Goal: Task Accomplishment & Management: Complete application form

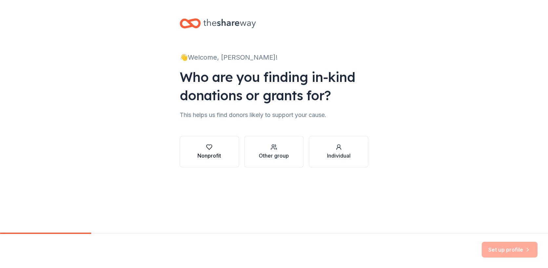
click at [211, 157] on div "Nonprofit" at bounding box center [209, 156] width 24 height 8
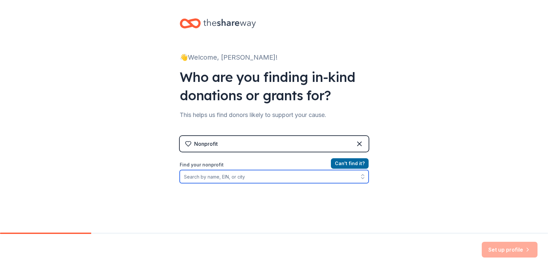
click at [268, 176] on input "Find your nonprofit" at bounding box center [274, 176] width 189 height 13
paste input "[US_EMPLOYER_IDENTIFICATION_NUMBER]"
type input "[US_EMPLOYER_IDENTIFICATION_NUMBER]"
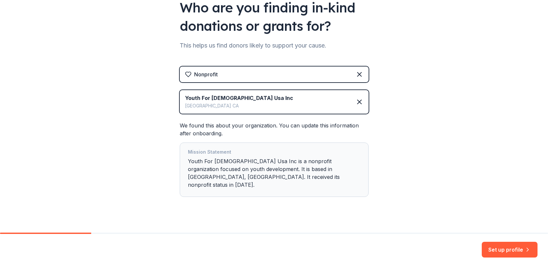
scroll to position [71, 0]
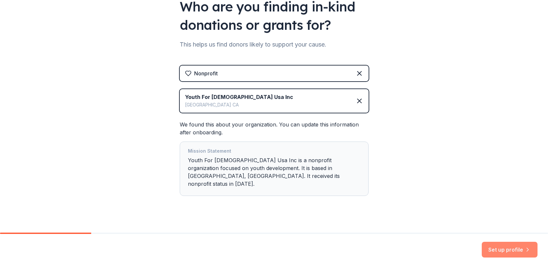
click at [493, 250] on button "Set up profile" at bounding box center [510, 250] width 56 height 16
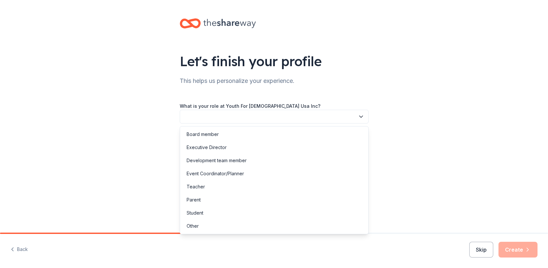
click at [294, 112] on button "button" at bounding box center [274, 117] width 189 height 14
click at [259, 158] on div "Development team member" at bounding box center [274, 160] width 186 height 13
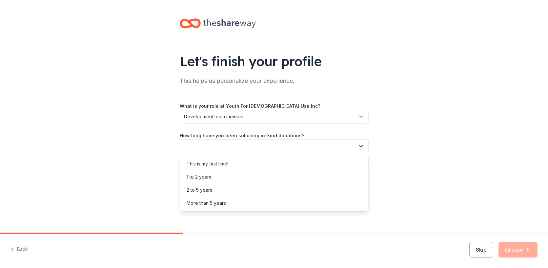
click at [259, 146] on button "button" at bounding box center [274, 146] width 189 height 14
click at [255, 159] on div "This is my first time!" at bounding box center [274, 163] width 186 height 13
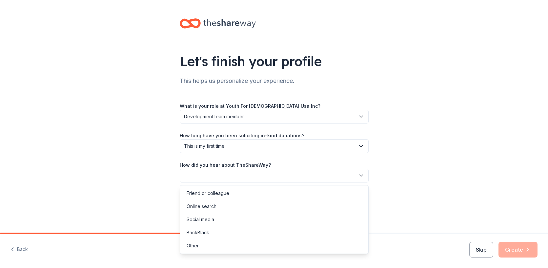
click at [251, 173] on button "button" at bounding box center [274, 176] width 189 height 14
click at [191, 205] on div "Online search" at bounding box center [202, 207] width 30 height 8
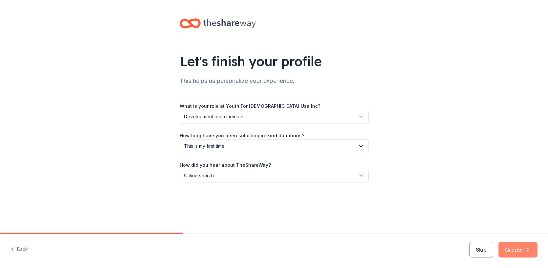
click at [519, 251] on button "Create" at bounding box center [518, 250] width 39 height 16
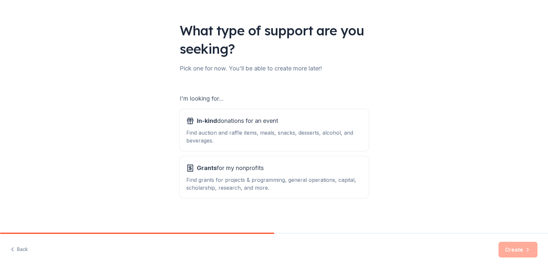
scroll to position [32, 0]
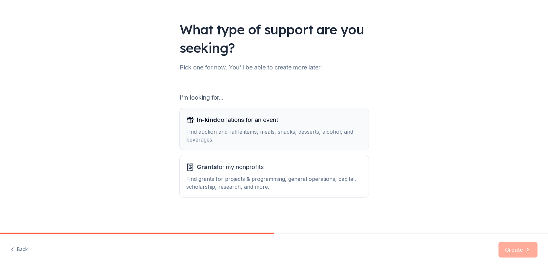
click at [320, 135] on div "Find auction and raffle items, meals, snacks, desserts, alcohol, and beverages." at bounding box center [274, 136] width 176 height 16
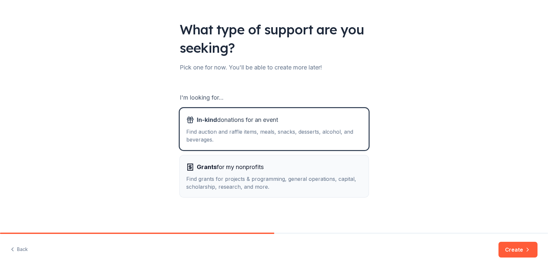
click at [313, 169] on div "Grants for my nonprofits" at bounding box center [274, 167] width 176 height 10
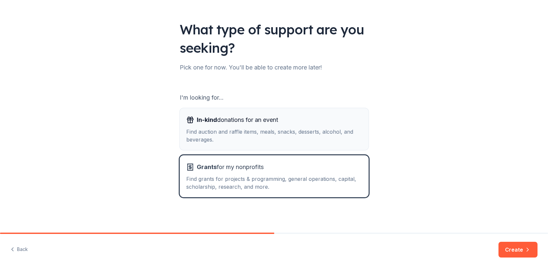
click at [305, 132] on div "Find auction and raffle items, meals, snacks, desserts, alcohol, and beverages." at bounding box center [274, 136] width 176 height 16
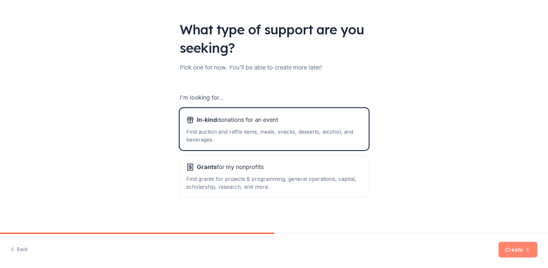
click at [512, 253] on button "Create" at bounding box center [518, 250] width 39 height 16
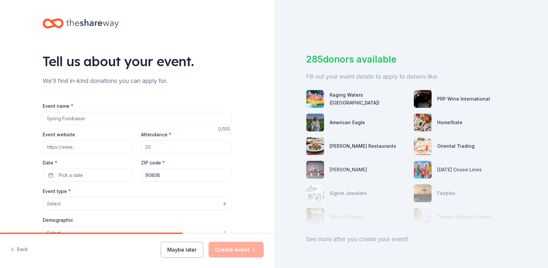
click at [89, 119] on input "Event name *" at bounding box center [137, 118] width 189 height 13
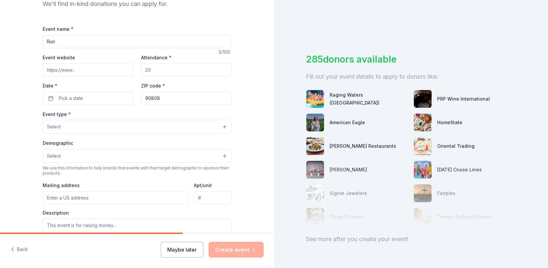
scroll to position [88, 0]
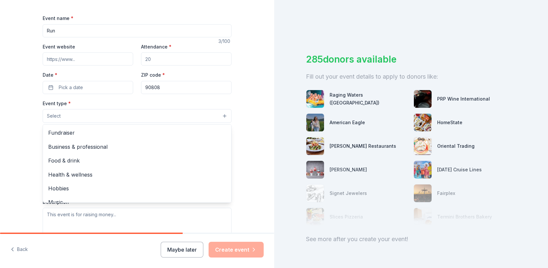
click at [177, 112] on button "Select" at bounding box center [137, 116] width 189 height 14
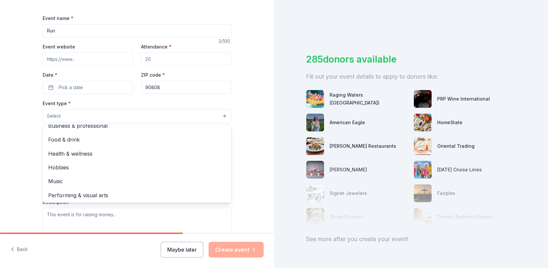
scroll to position [22, 0]
click at [243, 109] on div "Tell us about your event. We'll find in-kind donations you can apply for. Event…" at bounding box center [137, 130] width 274 height 437
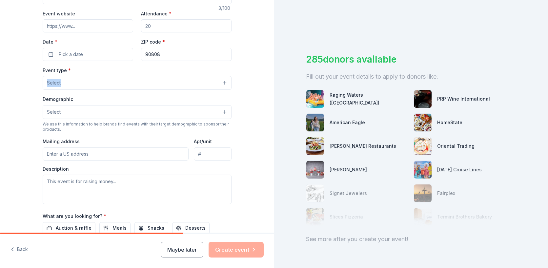
scroll to position [0, 0]
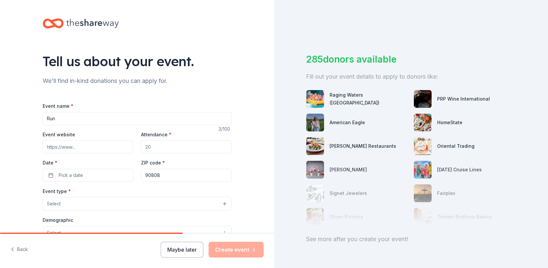
click at [83, 121] on input "Run" at bounding box center [137, 118] width 189 height 13
type input "Run4Youth"
click at [151, 151] on input "Attendance *" at bounding box center [186, 146] width 91 height 13
type input "400"
click at [119, 172] on button "Pick a date" at bounding box center [88, 175] width 91 height 13
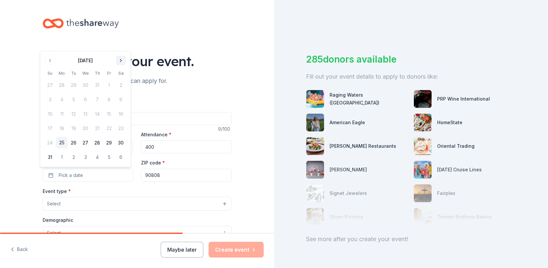
click at [120, 62] on button "Go to next month" at bounding box center [120, 60] width 9 height 9
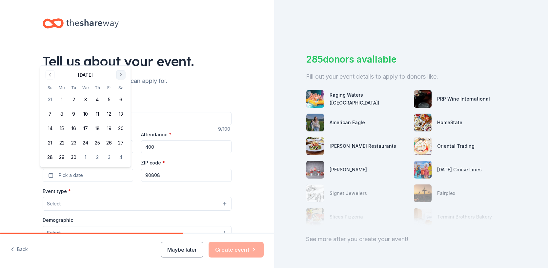
click at [120, 73] on button "Go to next month" at bounding box center [120, 75] width 9 height 9
click at [121, 102] on button "8" at bounding box center [121, 100] width 12 height 12
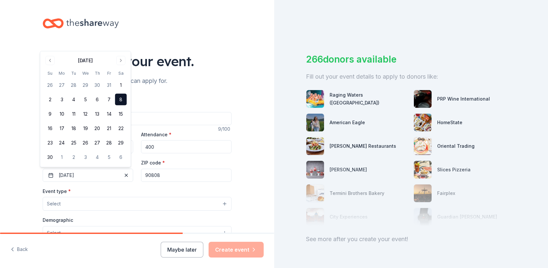
click at [160, 203] on button "Select" at bounding box center [137, 204] width 189 height 14
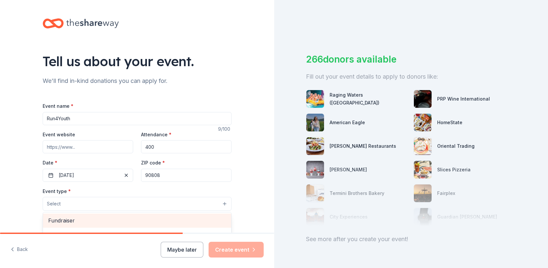
click at [148, 219] on span "Fundraiser" at bounding box center [137, 221] width 178 height 9
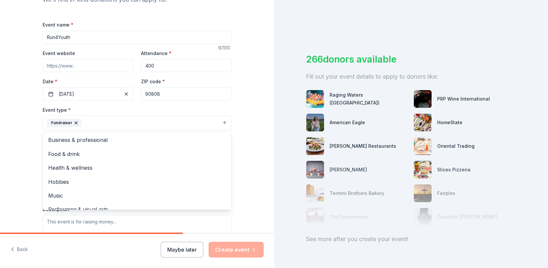
click at [247, 161] on div "Tell us about your event. We'll find in-kind donations you can apply for. Event…" at bounding box center [137, 137] width 274 height 437
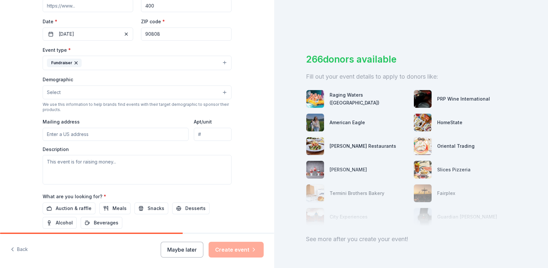
scroll to position [141, 0]
click at [221, 90] on button "Select" at bounding box center [137, 93] width 189 height 14
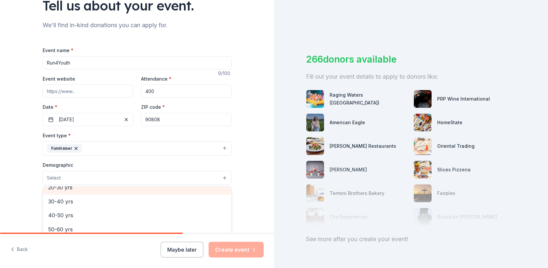
scroll to position [0, 0]
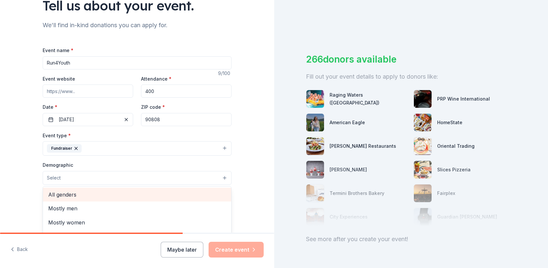
click at [127, 193] on span "All genders" at bounding box center [137, 195] width 178 height 9
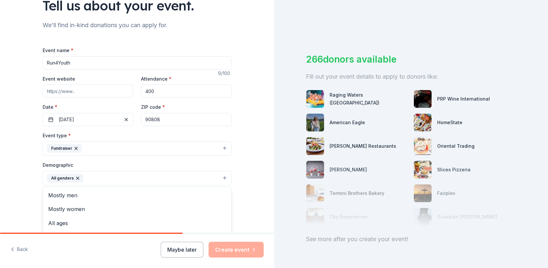
click at [124, 181] on button "All genders" at bounding box center [137, 178] width 189 height 14
click at [105, 219] on span "All ages" at bounding box center [137, 223] width 178 height 9
click at [242, 193] on div "Tell us about your event. We'll find in-kind donations you can apply for. Event…" at bounding box center [137, 163] width 274 height 438
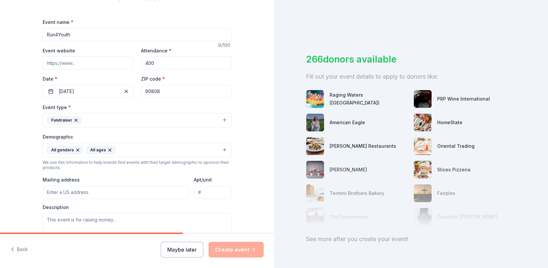
scroll to position [166, 0]
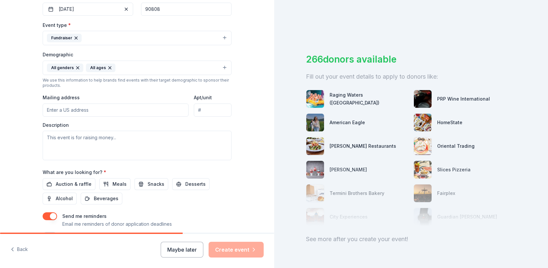
click at [129, 110] on input "Mailing address" at bounding box center [116, 110] width 146 height 13
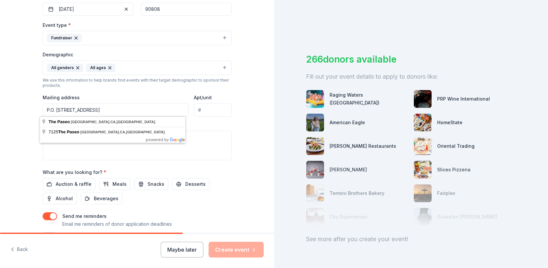
type input "P.O. Box 7125, Long Beach, CA, USA"
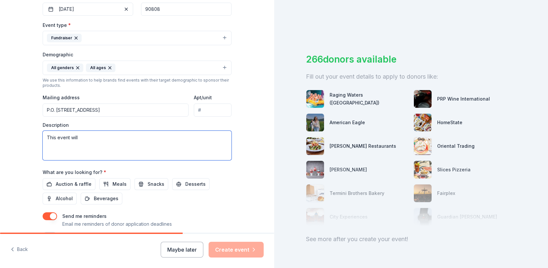
drag, startPoint x: 87, startPoint y: 142, endPoint x: 15, endPoint y: 134, distance: 72.7
click at [15, 134] on div "Tell us about your event. We'll find in-kind donations you can apply for. Event…" at bounding box center [137, 53] width 274 height 438
paste textarea "year, SoCal YFC's Run-Walk For Youth will allow YFC to find and hire a new dire…"
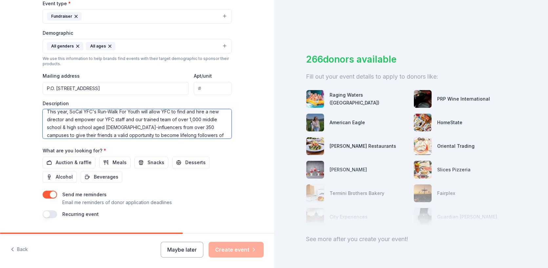
scroll to position [194, 0]
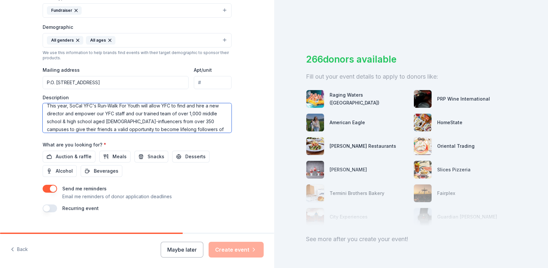
type textarea "This year, SoCal YFC's Run-Walk For Youth will allow YFC to find and hire a new…"
click at [235, 153] on div "Tell us about your event. We'll find in-kind donations you can apply for. Event…" at bounding box center [137, 25] width 210 height 438
click at [51, 209] on button "button" at bounding box center [50, 209] width 14 height 8
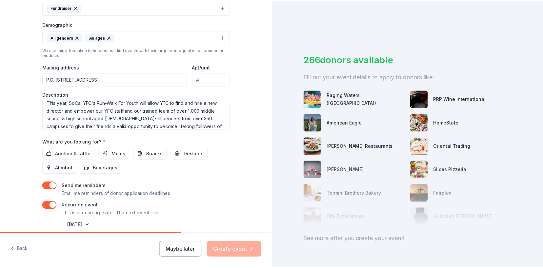
scroll to position [196, 0]
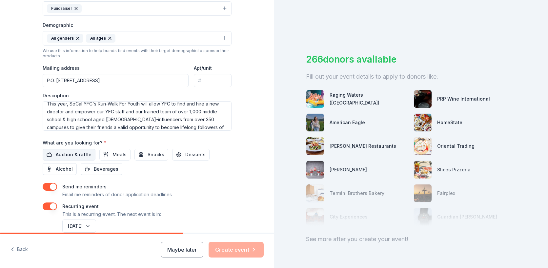
click at [84, 154] on span "Auction & raffle" at bounding box center [74, 155] width 36 height 8
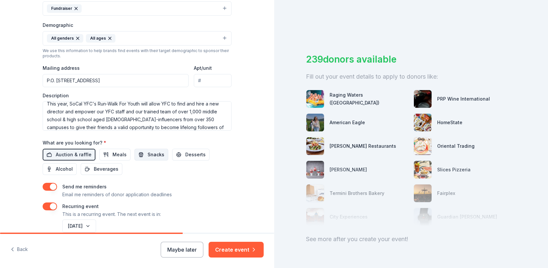
click at [135, 156] on button "Snacks" at bounding box center [152, 155] width 34 height 12
click at [154, 156] on span "Snacks" at bounding box center [156, 155] width 17 height 8
click at [222, 249] on button "Create event" at bounding box center [236, 250] width 55 height 16
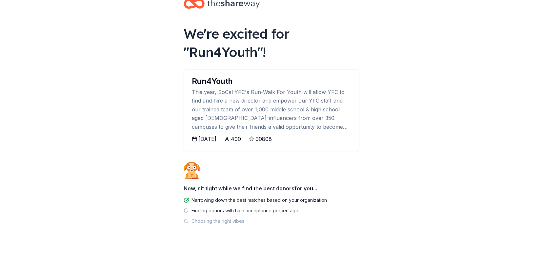
scroll to position [17, 0]
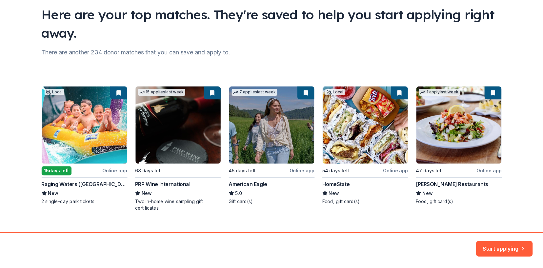
scroll to position [48, 0]
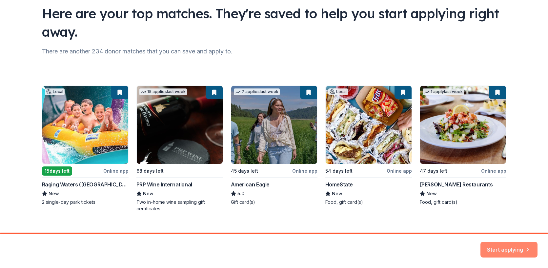
click at [513, 246] on button "Start applying" at bounding box center [509, 246] width 57 height 16
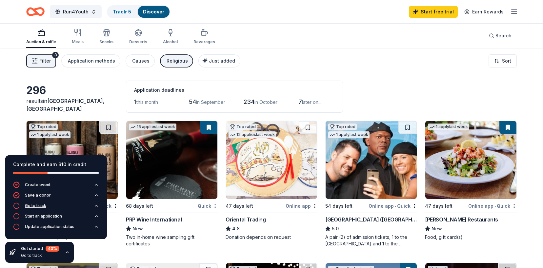
click at [98, 205] on icon "button" at bounding box center [96, 205] width 5 height 5
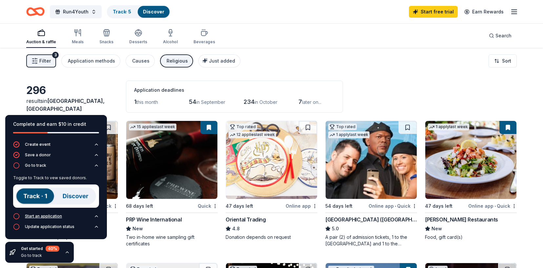
click at [97, 216] on icon "button" at bounding box center [96, 216] width 3 height 1
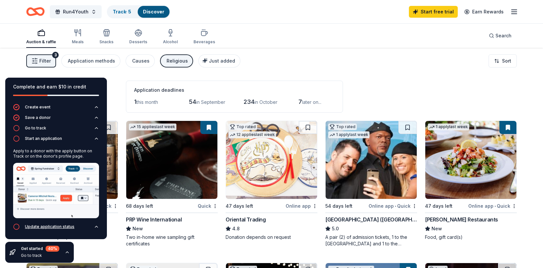
click at [97, 228] on icon "button" at bounding box center [96, 226] width 5 height 5
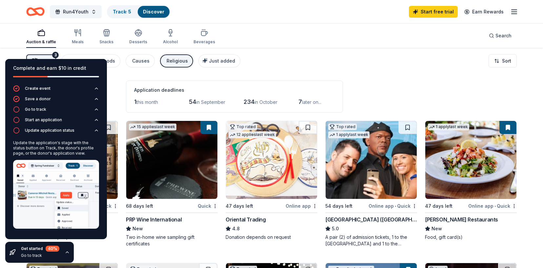
click at [10, 52] on div "Filter 3 Application methods Causes Religious Just added Sort" at bounding box center [271, 61] width 543 height 26
click at [276, 64] on div "Filter 3 Application methods Causes Religious Just added Sort" at bounding box center [271, 61] width 543 height 26
click at [98, 131] on icon "button" at bounding box center [96, 130] width 5 height 5
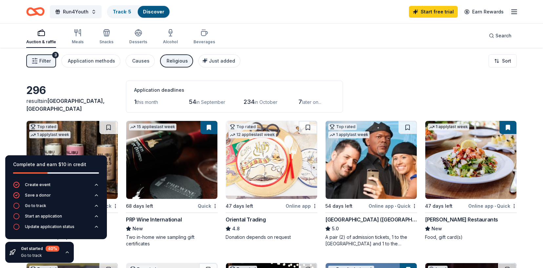
click at [69, 251] on icon "button" at bounding box center [67, 252] width 5 height 5
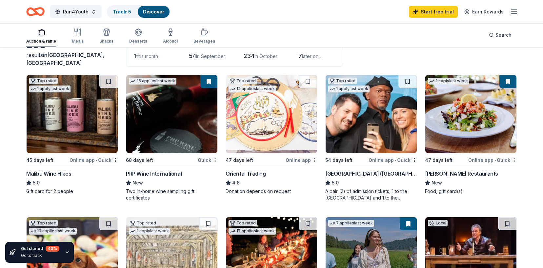
scroll to position [55, 0]
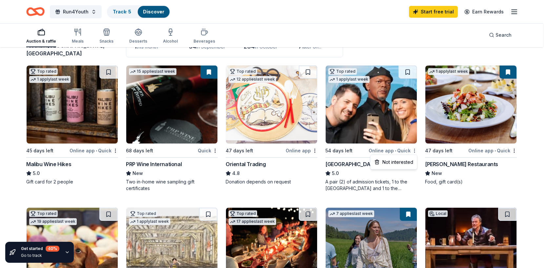
click at [415, 151] on html "The Paseo Long Beach , CA , USA 7125 The Paseo Long Beach , CA , USA Run4Youth …" at bounding box center [274, 79] width 548 height 268
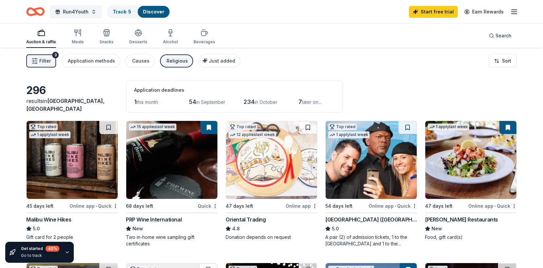
scroll to position [0, 0]
click at [512, 12] on icon "button" at bounding box center [514, 12] width 8 height 8
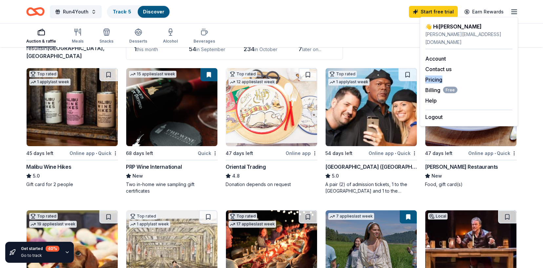
scroll to position [53, 0]
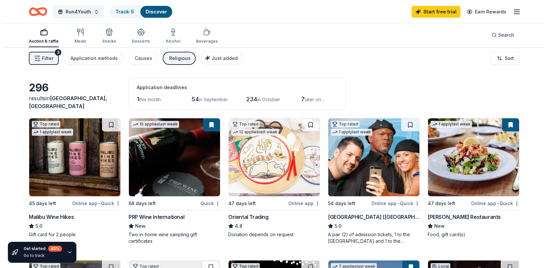
scroll to position [0, 0]
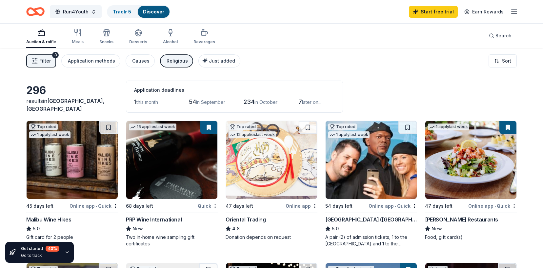
click at [48, 63] on span "Filter" at bounding box center [44, 61] width 11 height 8
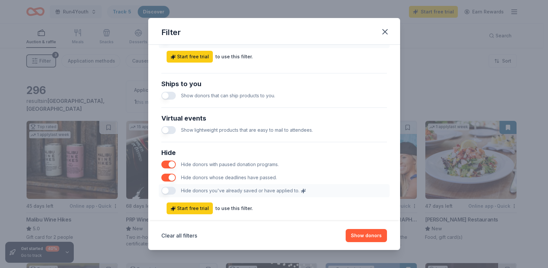
scroll to position [300, 0]
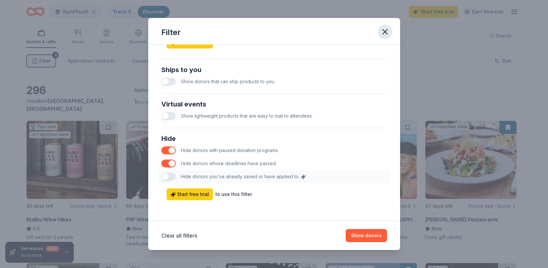
click at [387, 32] on icon "button" at bounding box center [385, 31] width 9 height 9
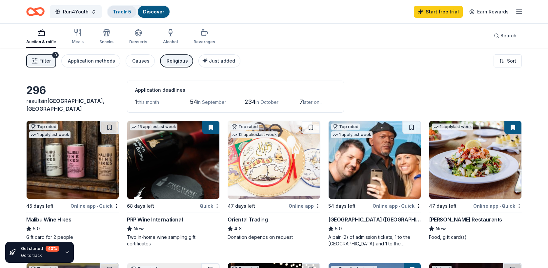
click at [124, 9] on link "Track · 5" at bounding box center [122, 12] width 18 height 6
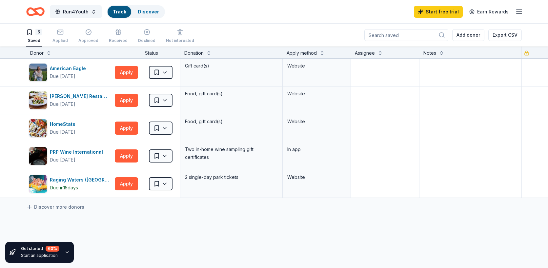
scroll to position [0, 0]
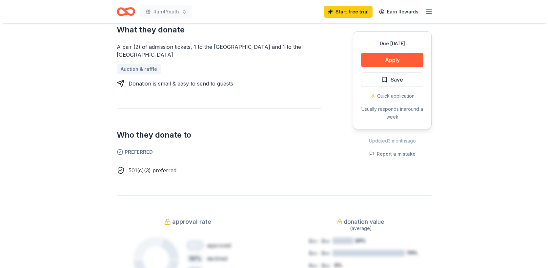
scroll to position [289, 0]
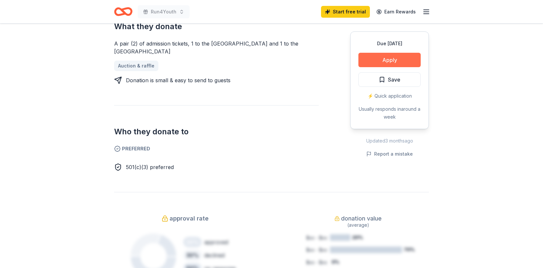
click at [393, 61] on button "Apply" at bounding box center [390, 60] width 62 height 14
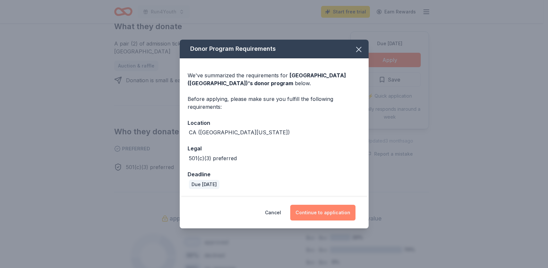
click at [325, 217] on button "Continue to application" at bounding box center [322, 213] width 65 height 16
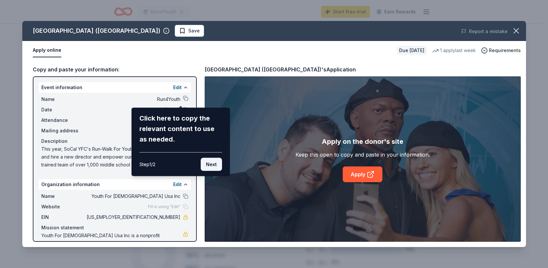
click at [212, 160] on button "Next" at bounding box center [211, 164] width 21 height 13
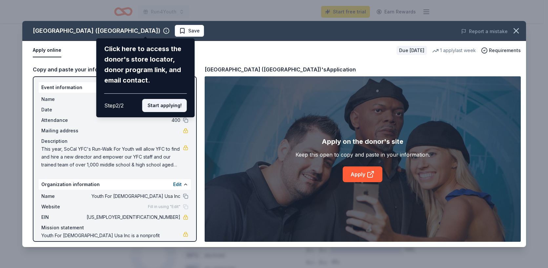
click at [169, 106] on button "Start applying!" at bounding box center [164, 105] width 45 height 13
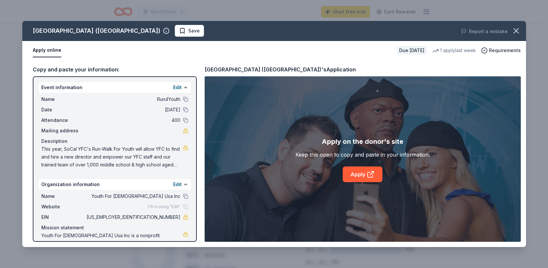
click at [180, 100] on div "Hollywood Wax Museum (Hollywood) Save Report a mistake Apply online Due in 54 d…" at bounding box center [274, 134] width 504 height 226
click at [183, 87] on button at bounding box center [185, 87] width 5 height 5
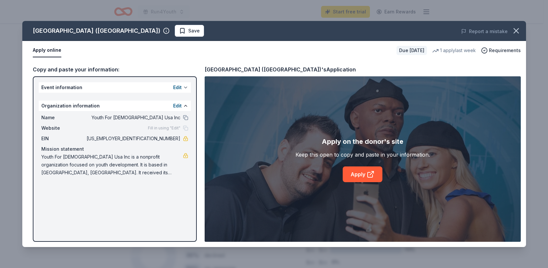
click at [187, 88] on button at bounding box center [185, 87] width 5 height 5
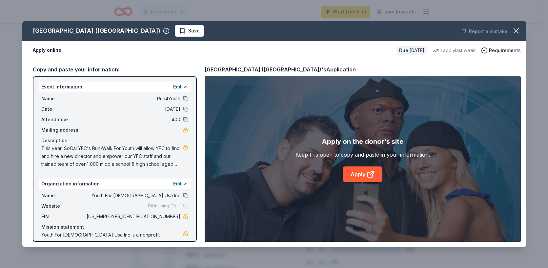
scroll to position [0, 0]
click at [372, 177] on icon at bounding box center [370, 175] width 5 height 5
drag, startPoint x: 150, startPoint y: 217, endPoint x: 173, endPoint y: 219, distance: 22.5
click at [173, 219] on span "95-2371123" at bounding box center [132, 218] width 95 height 8
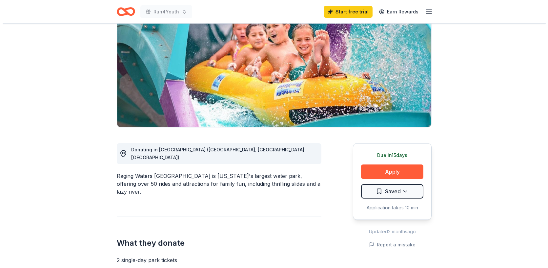
scroll to position [108, 0]
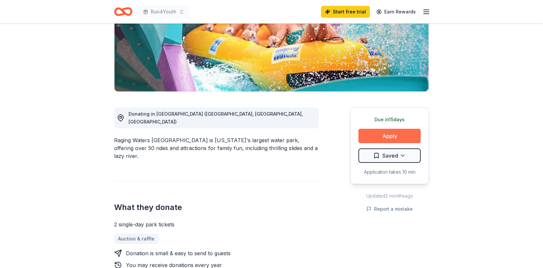
click at [396, 132] on button "Apply" at bounding box center [390, 136] width 62 height 14
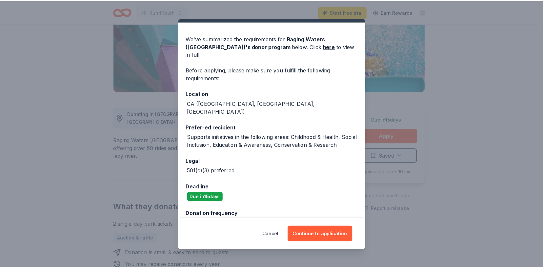
scroll to position [16, 0]
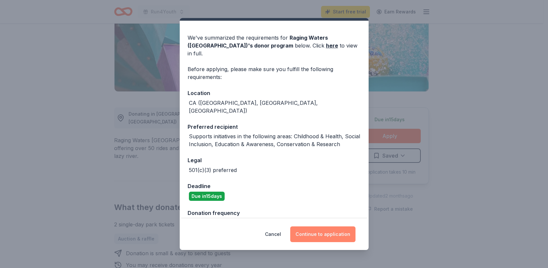
click at [322, 233] on button "Continue to application" at bounding box center [322, 235] width 65 height 16
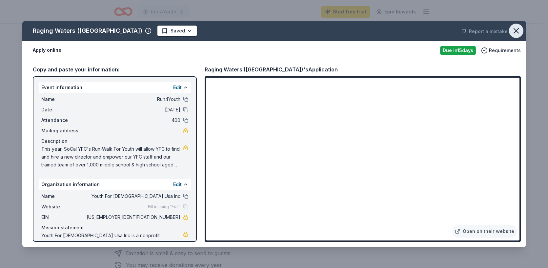
click at [515, 32] on icon "button" at bounding box center [516, 30] width 9 height 9
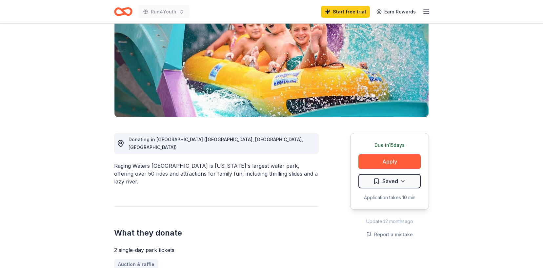
scroll to position [0, 0]
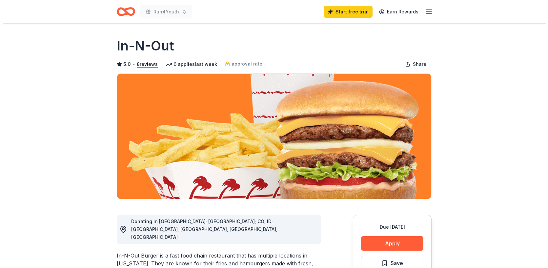
scroll to position [50, 0]
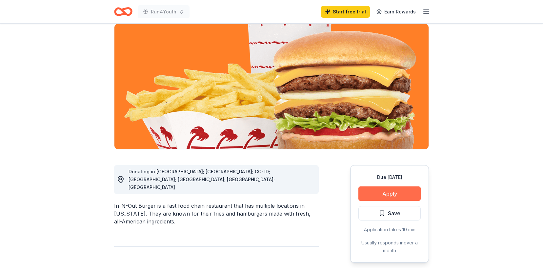
click at [389, 190] on button "Apply" at bounding box center [390, 194] width 62 height 14
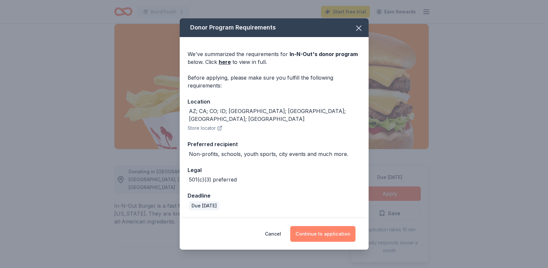
click at [332, 231] on button "Continue to application" at bounding box center [322, 234] width 65 height 16
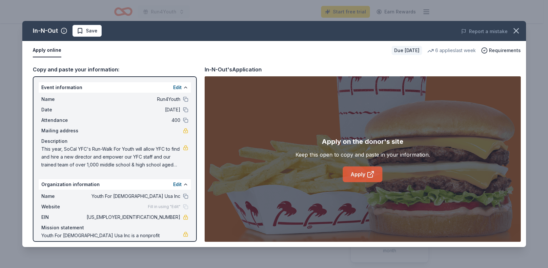
click at [363, 176] on link "Apply" at bounding box center [363, 175] width 40 height 16
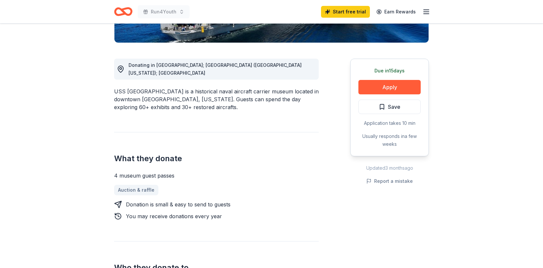
scroll to position [157, 0]
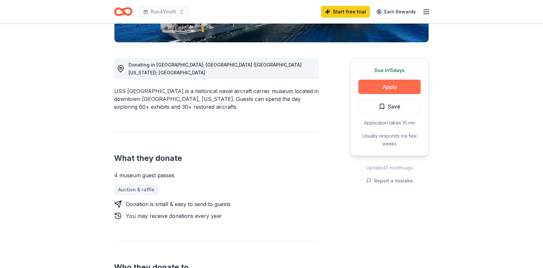
click at [382, 85] on button "Apply" at bounding box center [390, 87] width 62 height 14
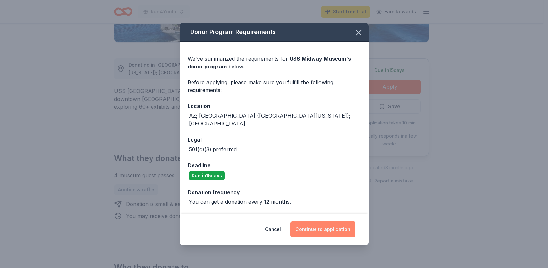
click at [325, 228] on button "Continue to application" at bounding box center [322, 230] width 65 height 16
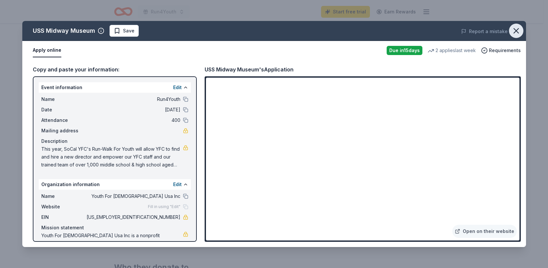
click at [517, 33] on icon "button" at bounding box center [516, 30] width 9 height 9
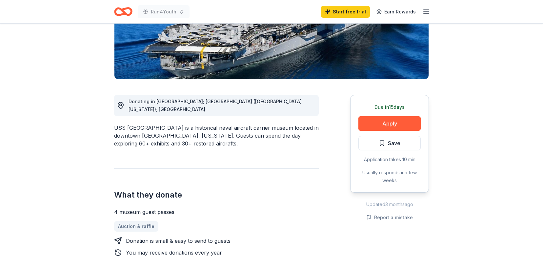
scroll to position [0, 0]
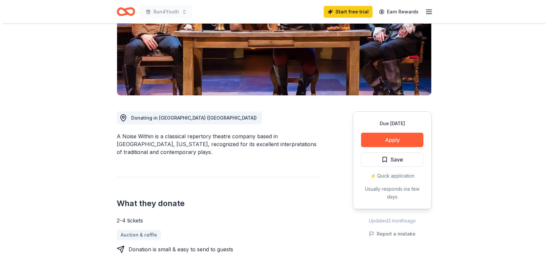
scroll to position [115, 0]
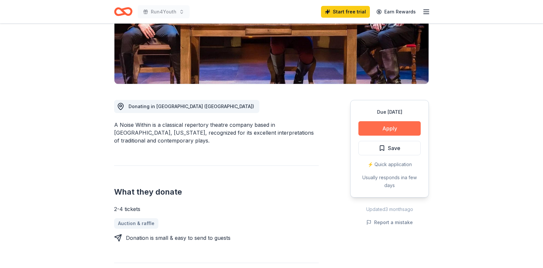
click at [402, 129] on button "Apply" at bounding box center [390, 128] width 62 height 14
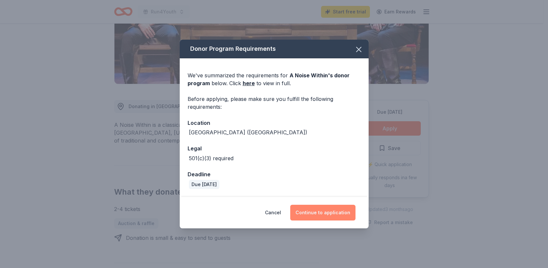
click at [330, 216] on button "Continue to application" at bounding box center [322, 213] width 65 height 16
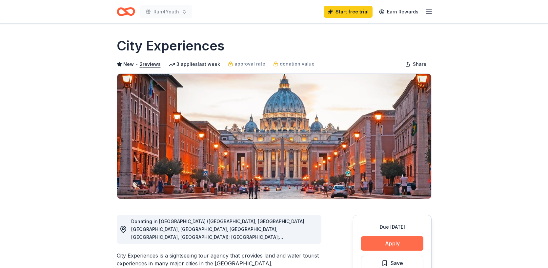
click at [365, 241] on div "Claim your free trial to view unlimited donors You've reached your limit of 5 f…" at bounding box center [274, 201] width 548 height 134
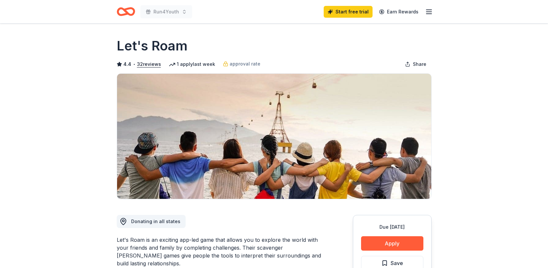
scroll to position [1, 0]
